Goal: Information Seeking & Learning: Find specific fact

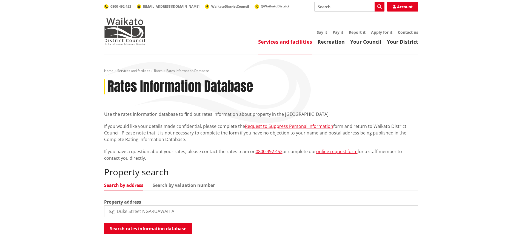
click at [187, 211] on input "search" at bounding box center [261, 211] width 314 height 12
type input "505 te kowhai"
click at [170, 230] on button "Search rates information database" at bounding box center [148, 228] width 88 height 12
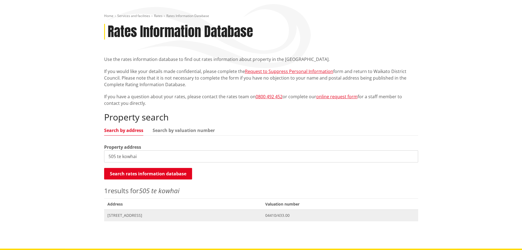
click at [136, 216] on span "[STREET_ADDRESS]" at bounding box center [182, 214] width 151 height 5
drag, startPoint x: 116, startPoint y: 157, endPoint x: 77, endPoint y: 152, distance: 39.5
click at [77, 152] on div "Home Services and facilities Rates Rates Information Database Rates Information…" at bounding box center [261, 124] width 522 height 248
type input "611 te kowhai"
click at [143, 216] on span "611 Te Kowhai Road TE KOWHAI" at bounding box center [182, 214] width 151 height 5
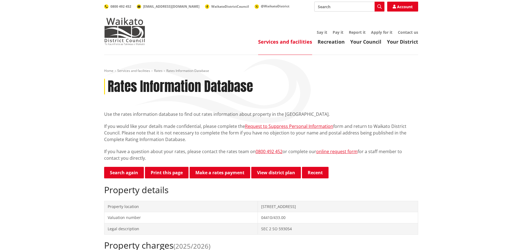
scroll to position [192, 0]
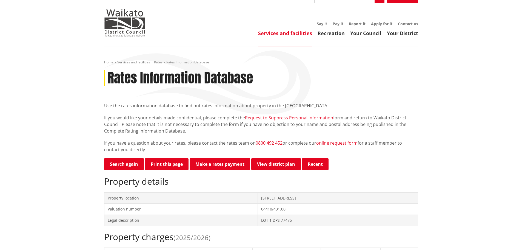
scroll to position [192, 0]
